Goal: Information Seeking & Learning: Learn about a topic

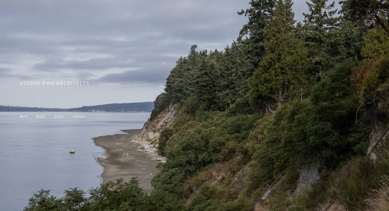
scroll to position [62, 0]
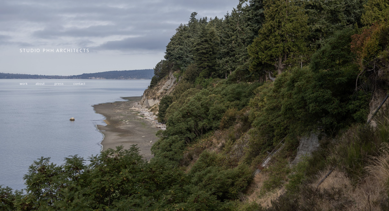
click at [27, 82] on span "work" at bounding box center [24, 84] width 8 height 4
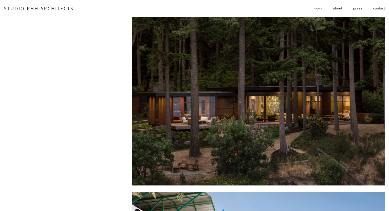
click at [374, 8] on link "contact" at bounding box center [379, 8] width 12 height 8
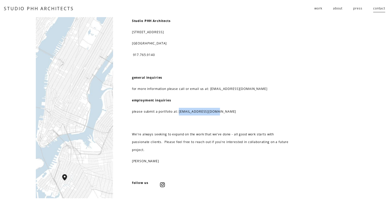
drag, startPoint x: 222, startPoint y: 111, endPoint x: 180, endPoint y: 113, distance: 42.3
click at [180, 113] on p "please submit a portfolio at: resume@studiophh.com" at bounding box center [210, 112] width 157 height 8
click at [317, 7] on span "work" at bounding box center [318, 9] width 8 height 8
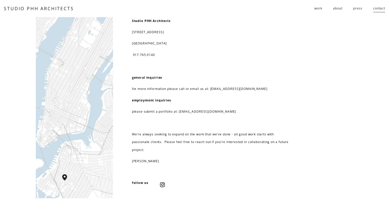
click at [317, 7] on span "work" at bounding box center [318, 9] width 8 height 8
click at [24, 8] on link "STUDIO PHH ARCHITECTS" at bounding box center [39, 8] width 70 height 6
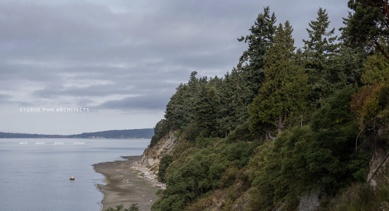
click at [324, 56] on div at bounding box center [194, 135] width 389 height 271
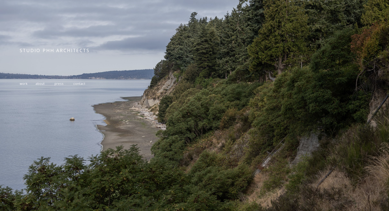
click at [80, 83] on span "contact" at bounding box center [79, 84] width 12 height 4
click at [22, 84] on span "work" at bounding box center [24, 84] width 8 height 4
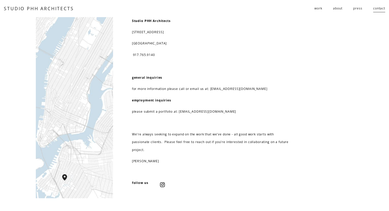
click at [318, 9] on span "work" at bounding box center [318, 9] width 8 height 8
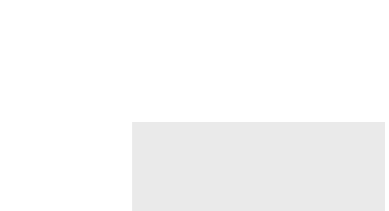
scroll to position [1660, 0]
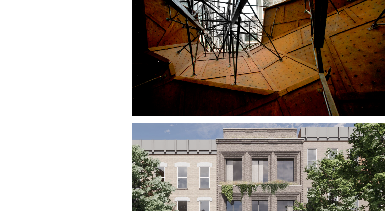
click at [276, 74] on div at bounding box center [258, 32] width 253 height 169
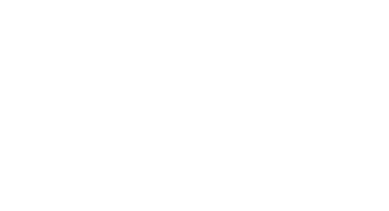
scroll to position [2509, 0]
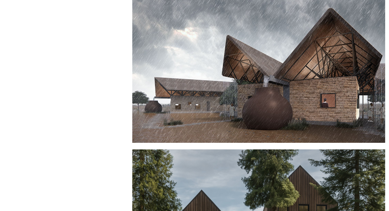
click at [263, 104] on div at bounding box center [258, 58] width 253 height 169
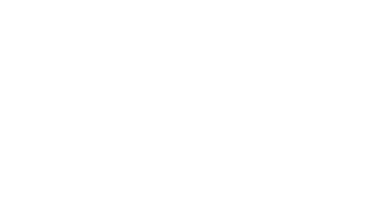
scroll to position [3545, 0]
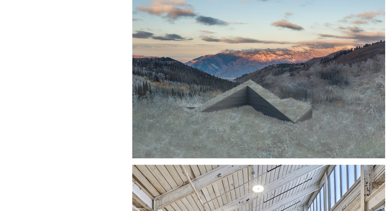
click at [237, 130] on div at bounding box center [258, 74] width 253 height 169
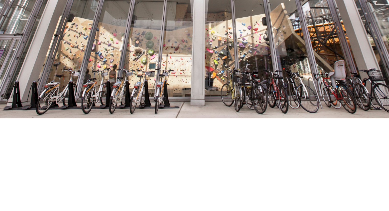
scroll to position [418, 0]
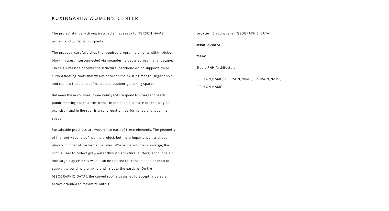
scroll to position [1453, 0]
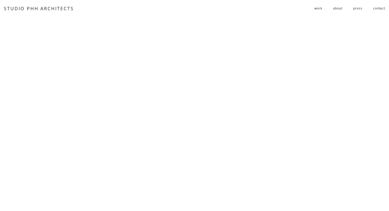
scroll to position [1144, 0]
